Goal: Use online tool/utility: Use online tool/utility

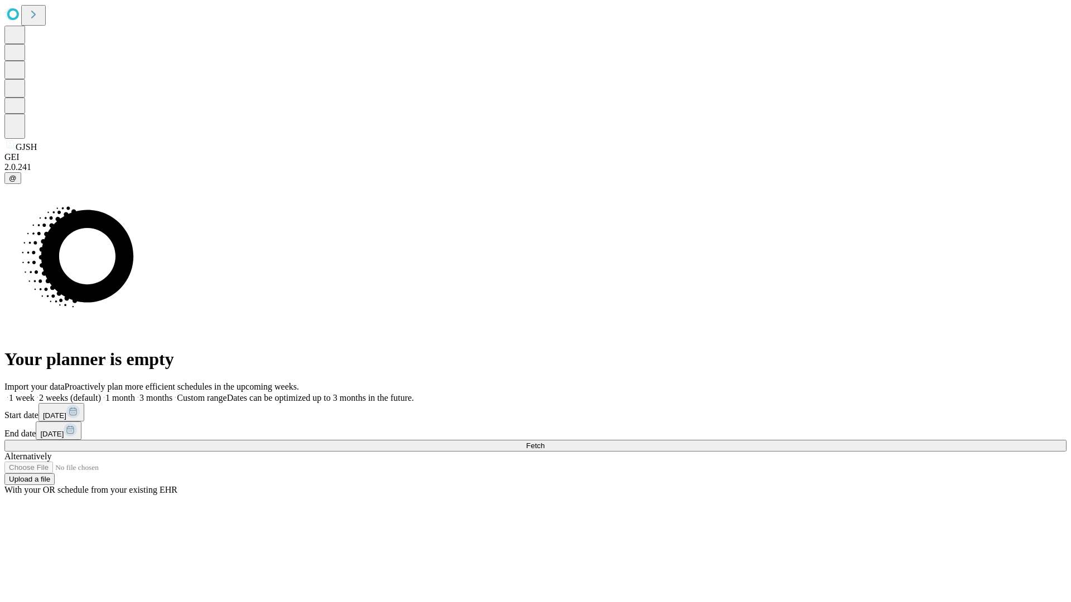
click at [35, 393] on label "1 week" at bounding box center [19, 397] width 30 height 9
click at [544, 442] on span "Fetch" at bounding box center [535, 446] width 18 height 8
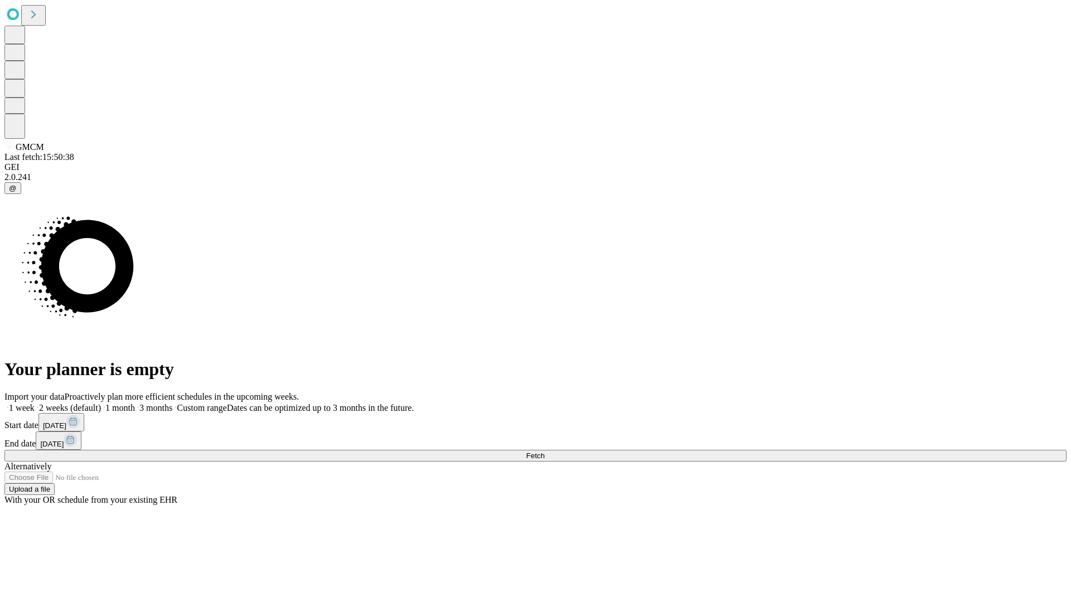
click at [35, 403] on label "1 week" at bounding box center [19, 407] width 30 height 9
click at [544, 452] on span "Fetch" at bounding box center [535, 456] width 18 height 8
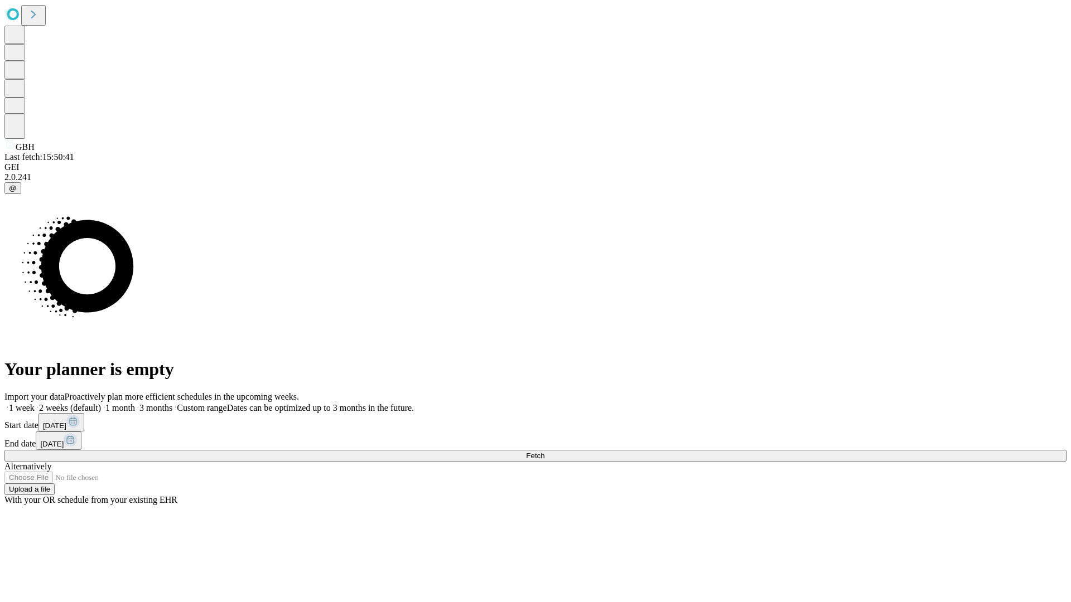
click at [35, 403] on label "1 week" at bounding box center [19, 407] width 30 height 9
click at [544, 452] on span "Fetch" at bounding box center [535, 456] width 18 height 8
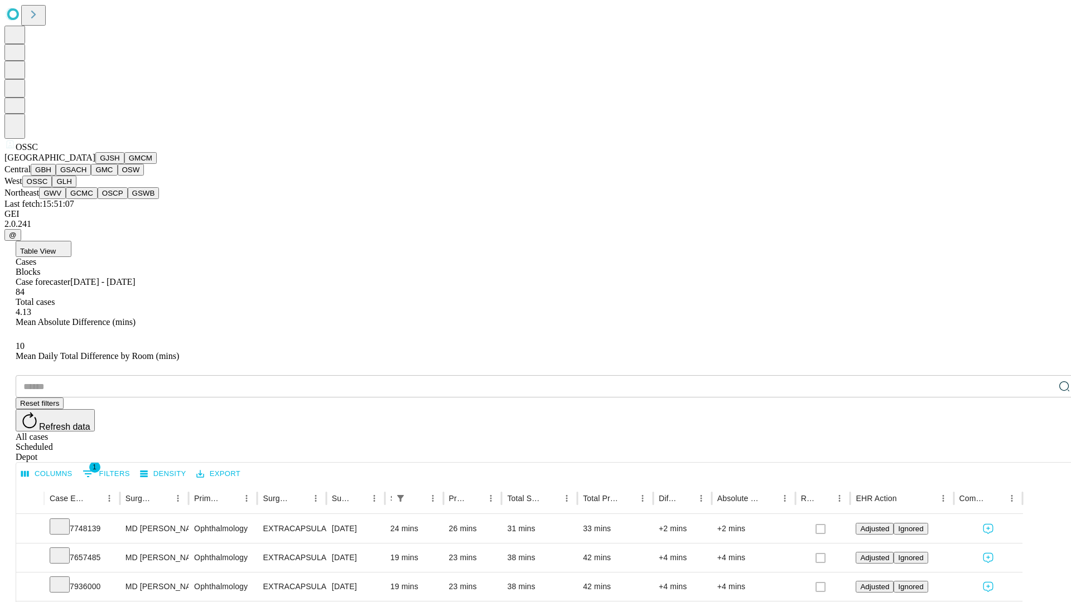
click at [76, 187] on button "GLH" at bounding box center [64, 182] width 24 height 12
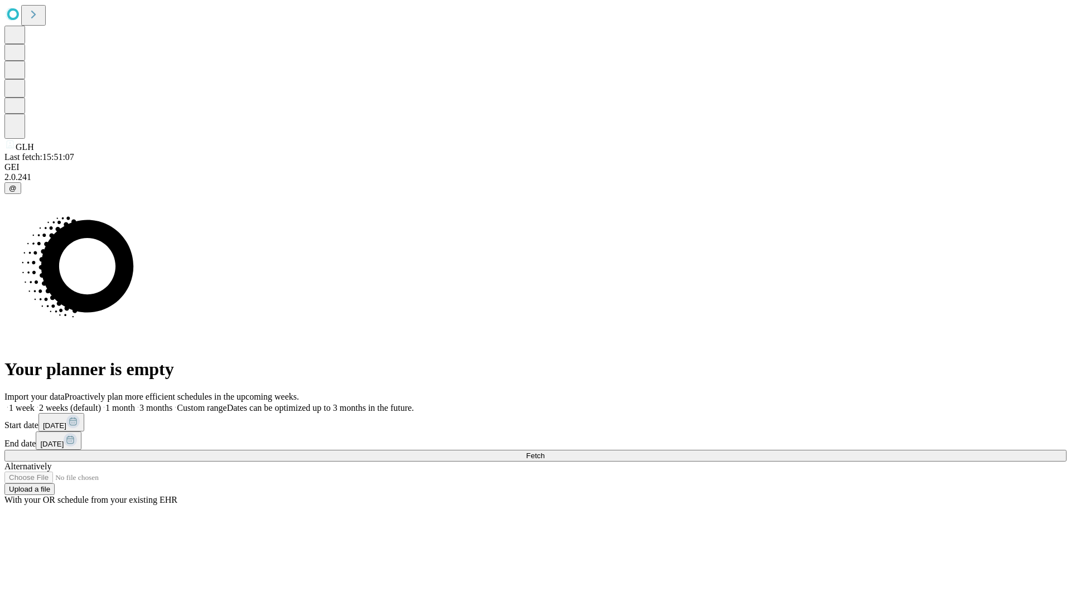
click at [35, 403] on label "1 week" at bounding box center [19, 407] width 30 height 9
click at [544, 452] on span "Fetch" at bounding box center [535, 456] width 18 height 8
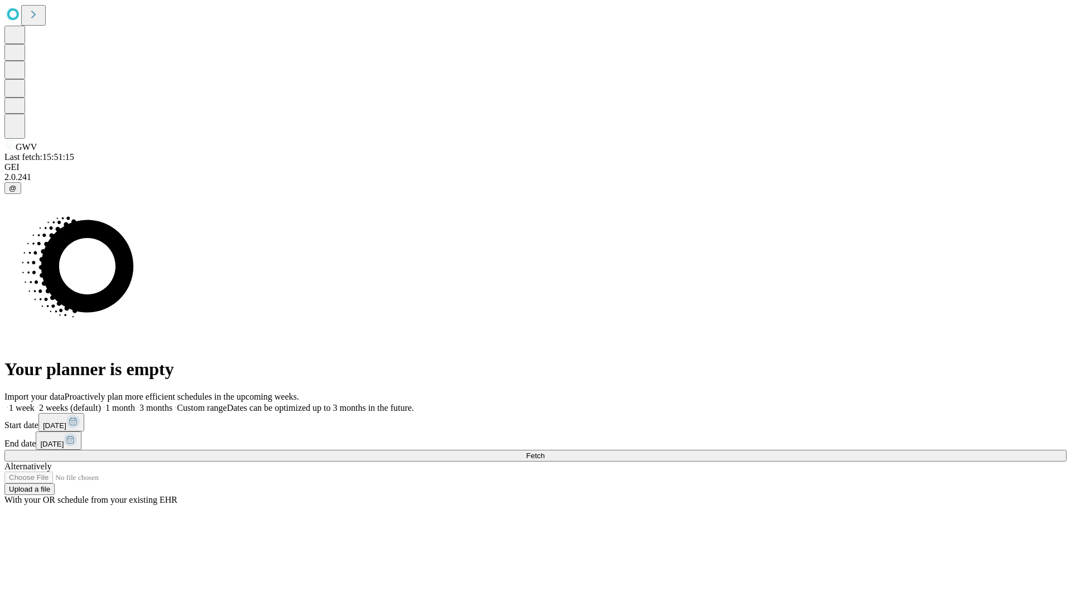
click at [35, 403] on label "1 week" at bounding box center [19, 407] width 30 height 9
click at [544, 452] on span "Fetch" at bounding box center [535, 456] width 18 height 8
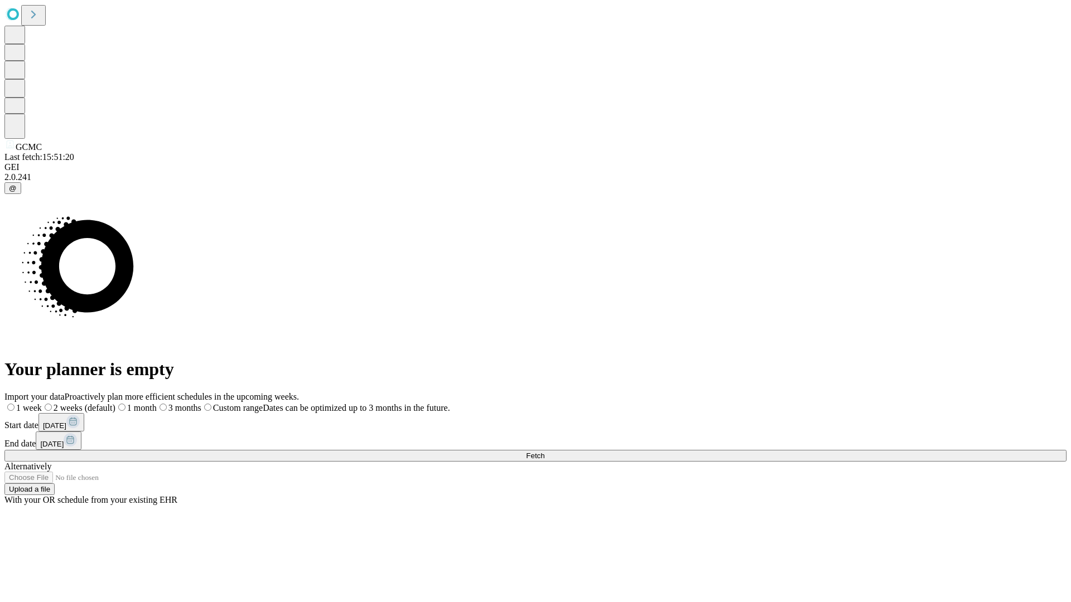
click at [544, 452] on span "Fetch" at bounding box center [535, 456] width 18 height 8
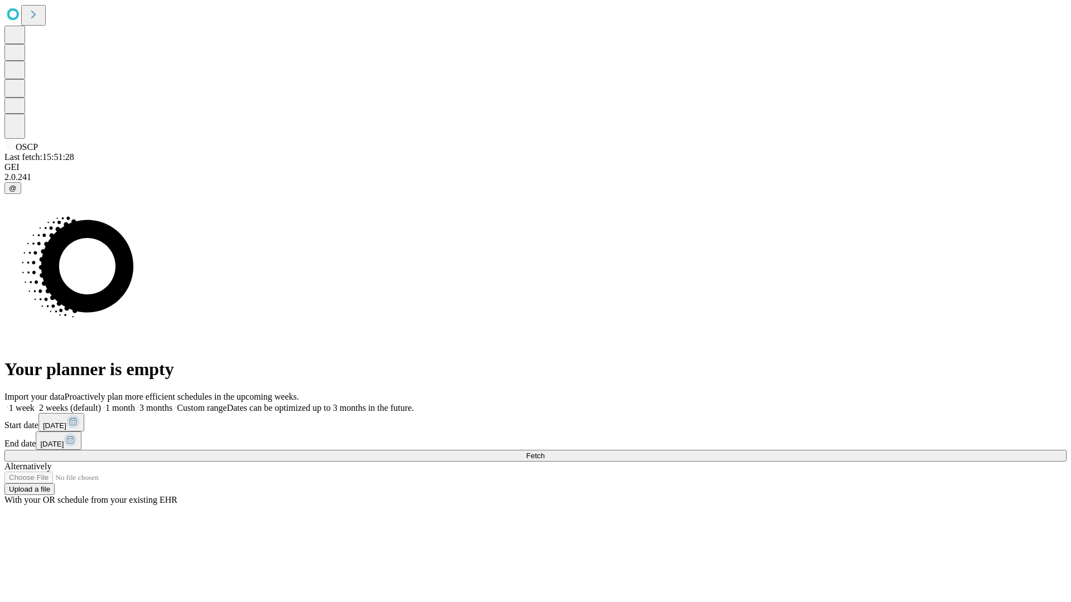
click at [35, 403] on label "1 week" at bounding box center [19, 407] width 30 height 9
click at [544, 452] on span "Fetch" at bounding box center [535, 456] width 18 height 8
